Goal: Task Accomplishment & Management: Manage account settings

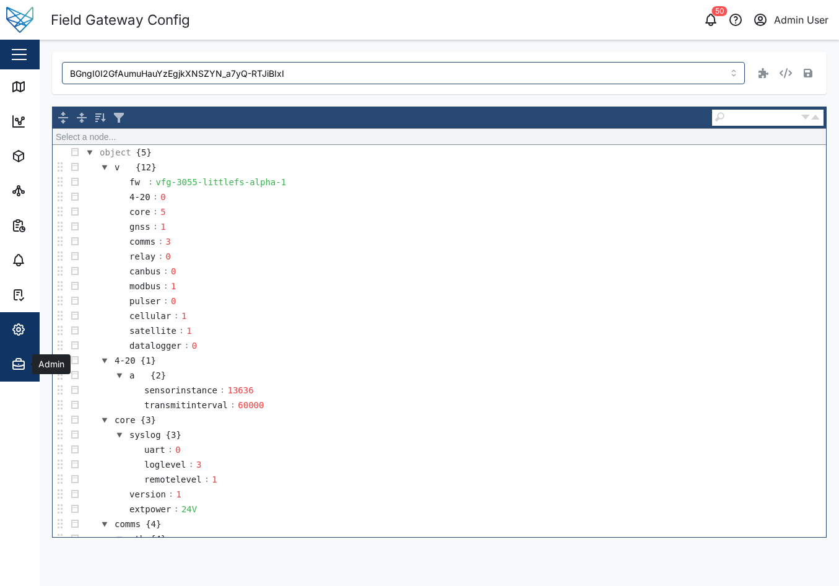
click at [19, 328] on icon "button" at bounding box center [19, 329] width 4 height 4
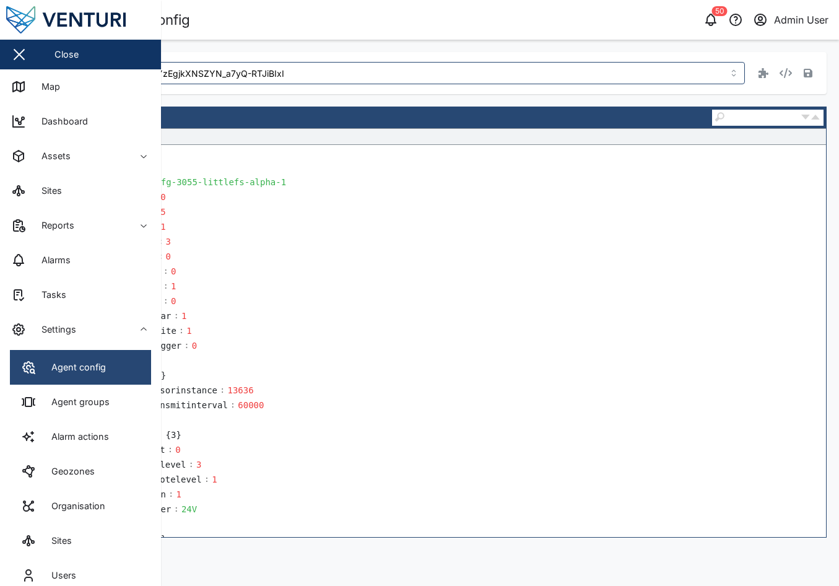
click at [102, 370] on div "Agent config" at bounding box center [74, 367] width 64 height 14
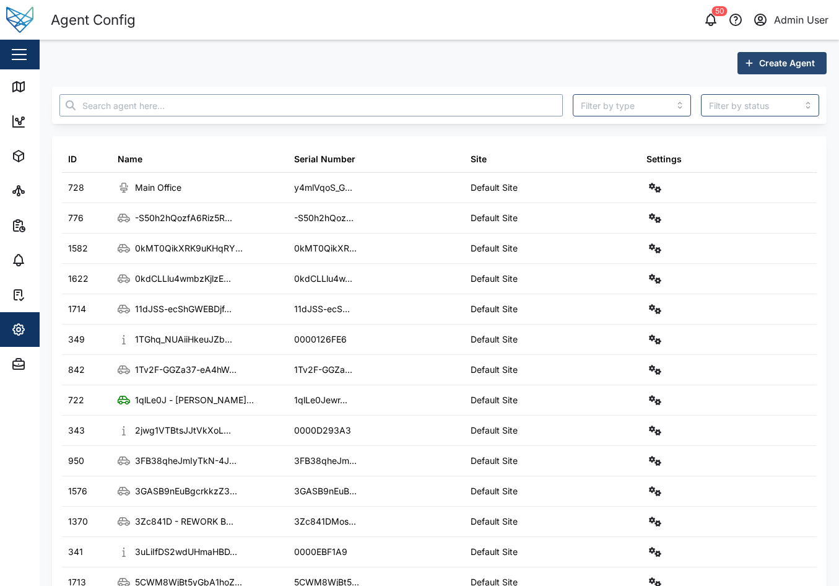
click at [213, 106] on input "text" at bounding box center [310, 105] width 503 height 22
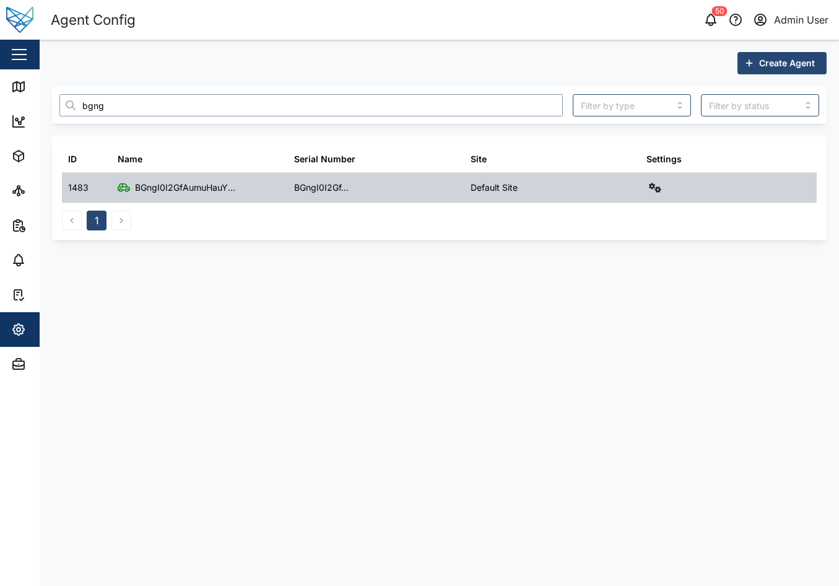
type input "bgng"
drag, startPoint x: 644, startPoint y: 193, endPoint x: 656, endPoint y: 190, distance: 11.4
click at [646, 192] on div "Settings" at bounding box center [728, 188] width 176 height 30
click at [657, 190] on icon "button" at bounding box center [655, 188] width 12 height 10
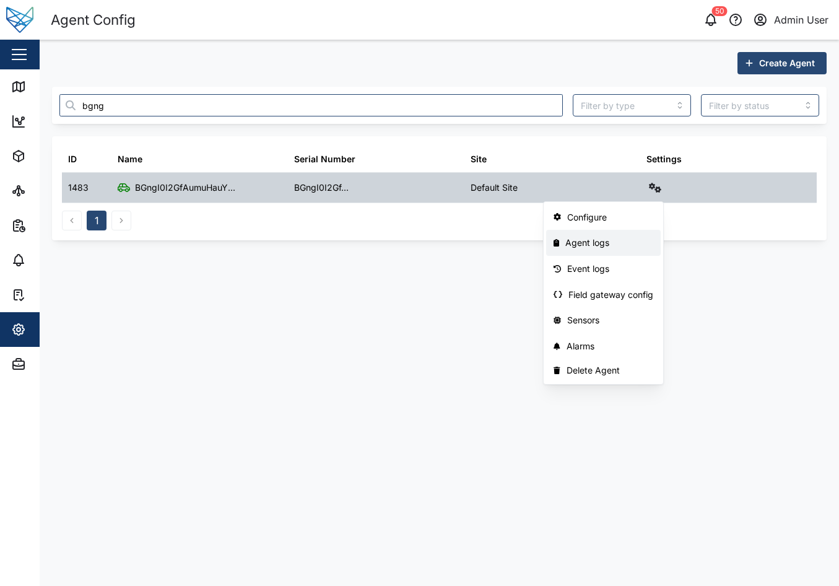
click at [612, 250] on link "Agent logs" at bounding box center [603, 243] width 115 height 26
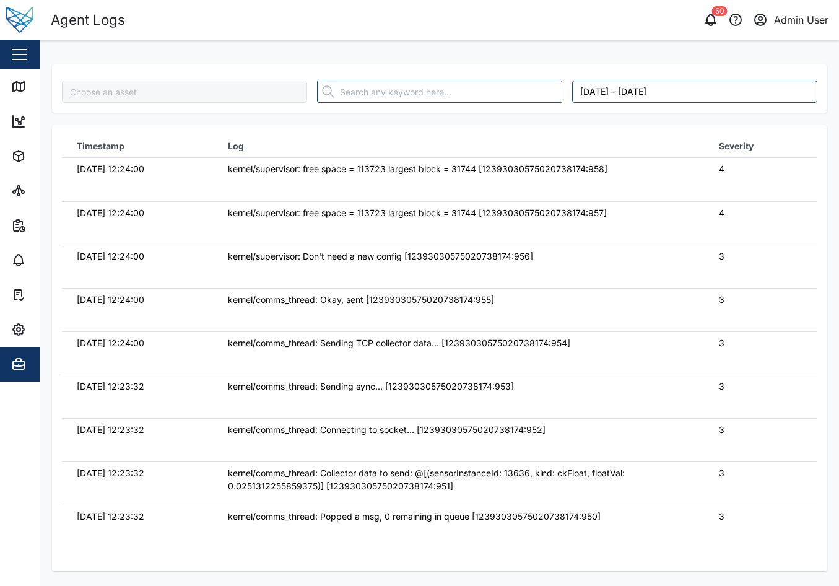
type input "BGngI0I2GfAumuHauYzEgjkXNSZYN_a7yQ-RTJiBIxI"
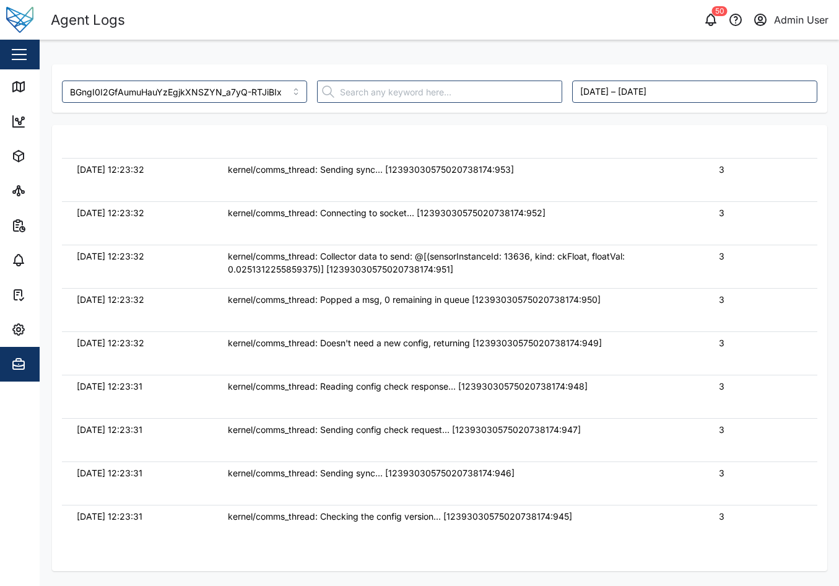
scroll to position [929, 0]
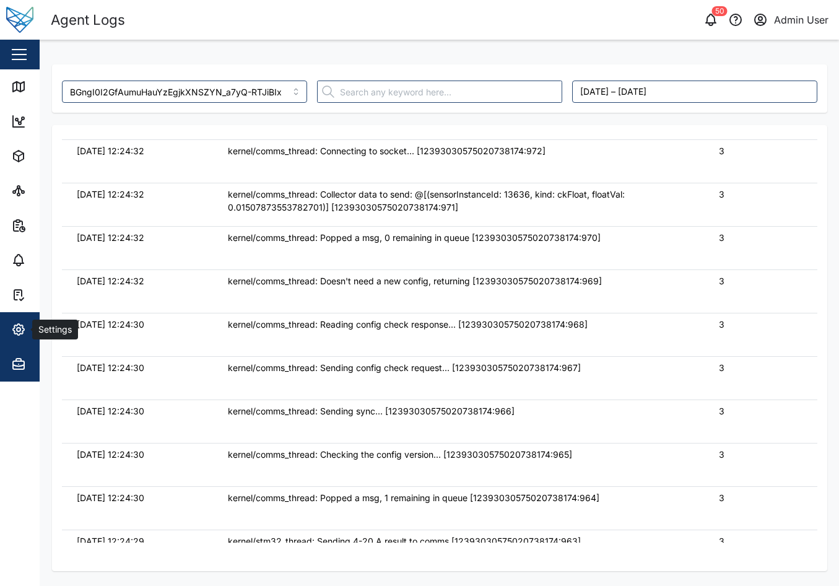
click at [19, 337] on span "Settings" at bounding box center [67, 329] width 113 height 35
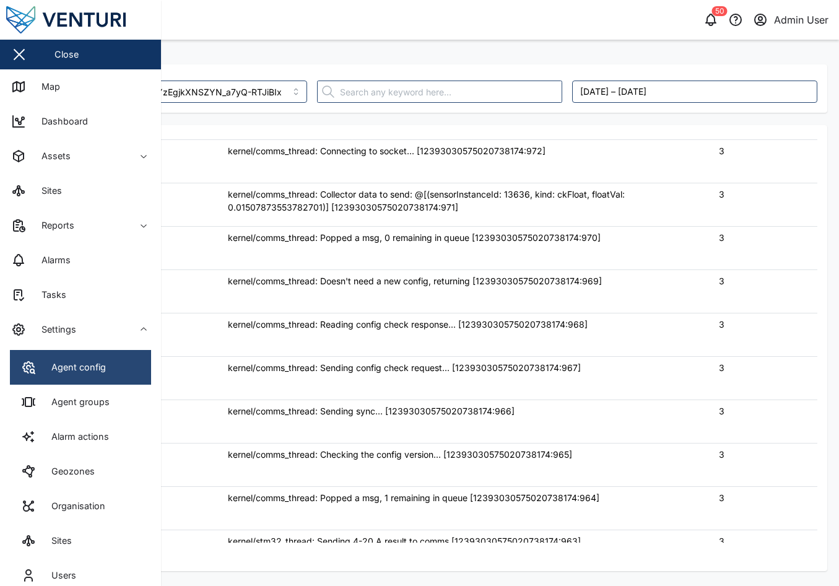
click at [66, 379] on link "Agent config" at bounding box center [80, 367] width 141 height 35
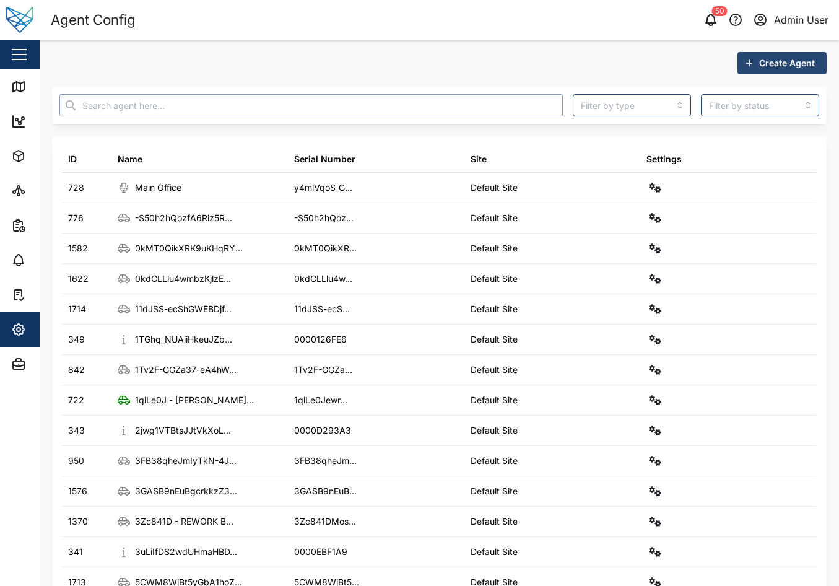
click at [270, 99] on input "text" at bounding box center [310, 105] width 503 height 22
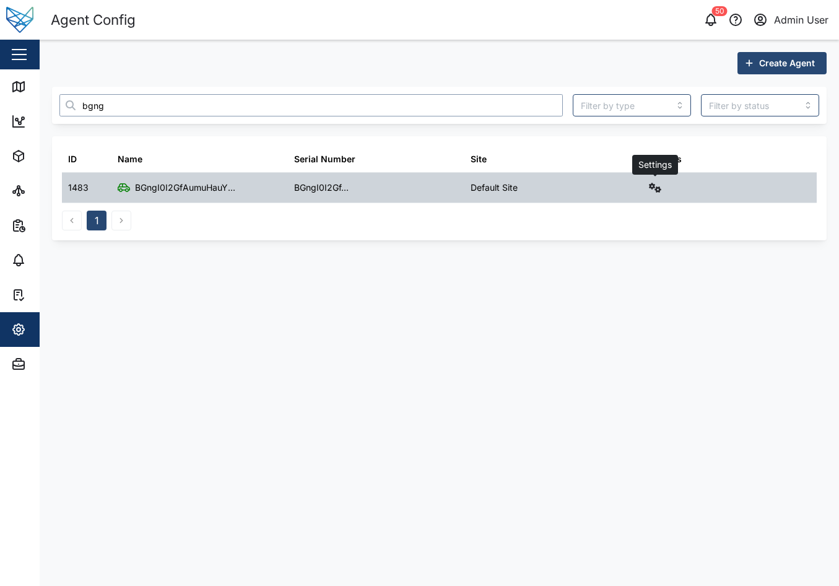
type input "bgng"
click at [656, 181] on button "button" at bounding box center [654, 187] width 17 height 17
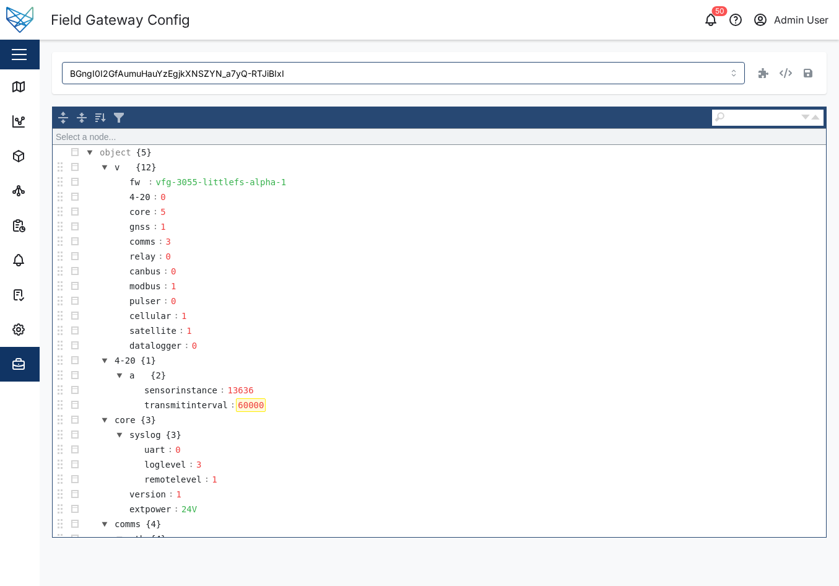
click at [254, 404] on div "60000" at bounding box center [251, 405] width 30 height 14
click at [236, 402] on div "60000" at bounding box center [251, 405] width 30 height 14
click at [802, 75] on button "button" at bounding box center [807, 72] width 17 height 17
